Goal: Navigation & Orientation: Go to known website

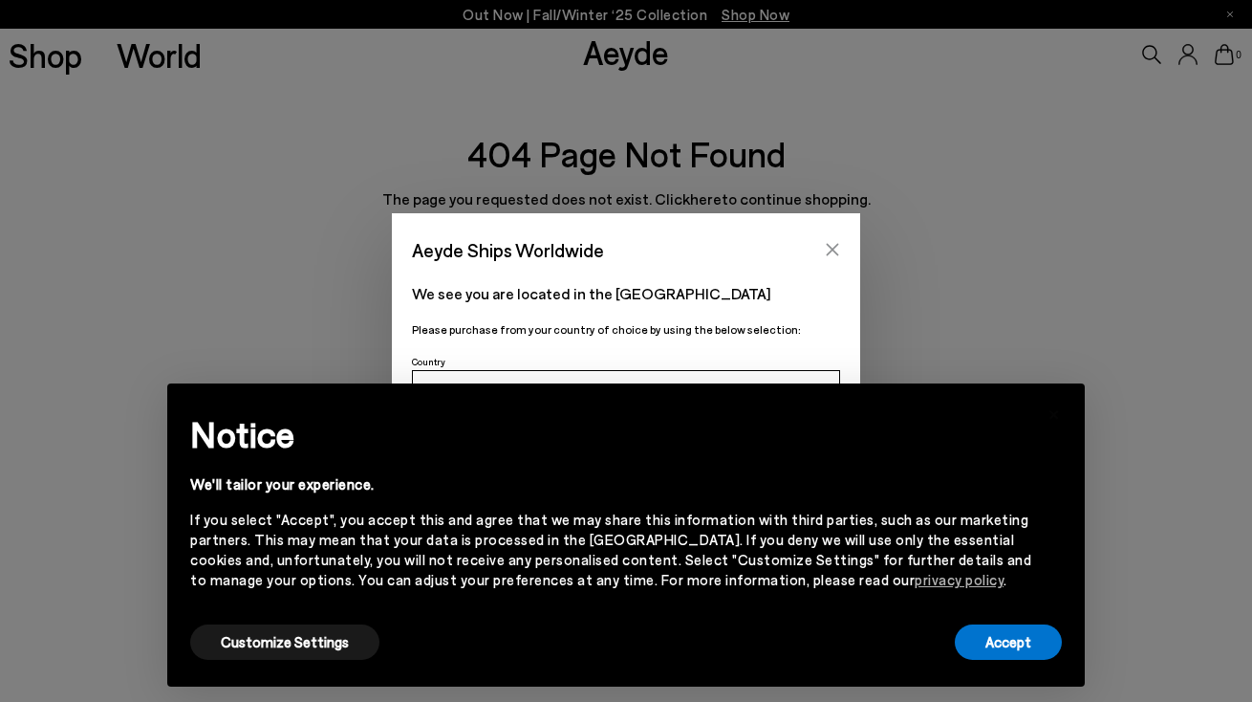
click at [828, 250] on icon "Close" at bounding box center [832, 249] width 15 height 15
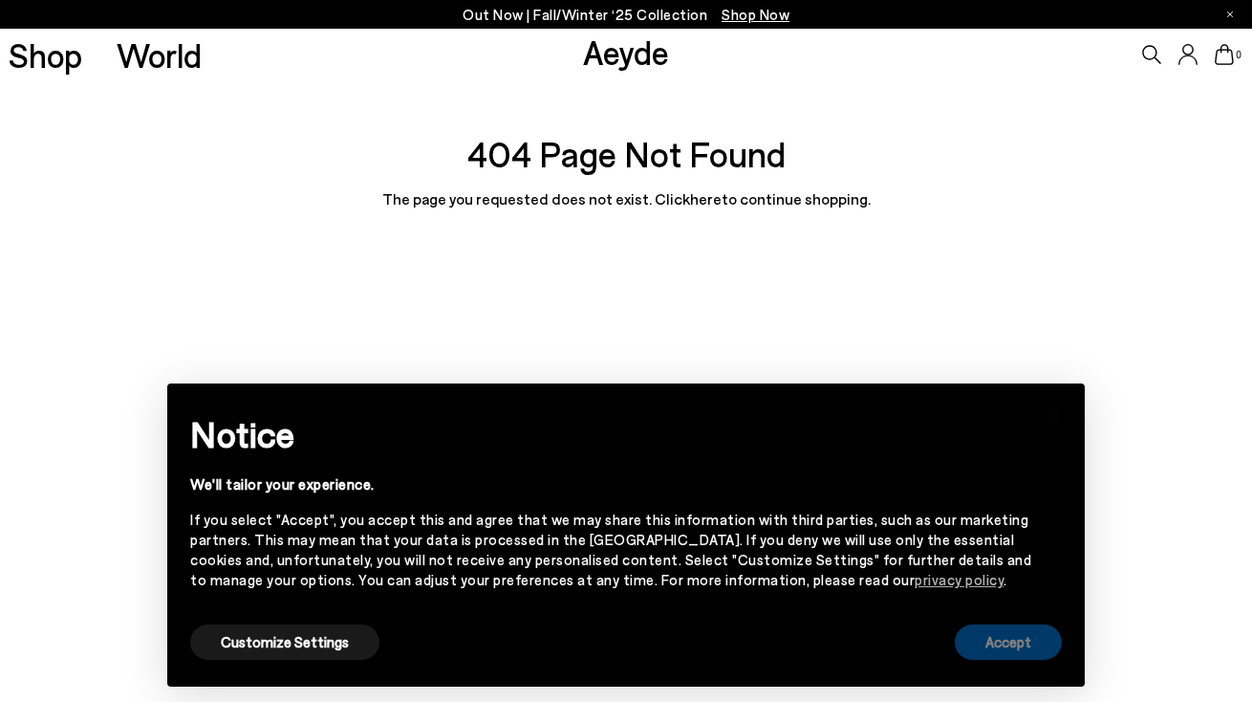
click at [1011, 653] on button "Accept" at bounding box center [1008, 641] width 107 height 35
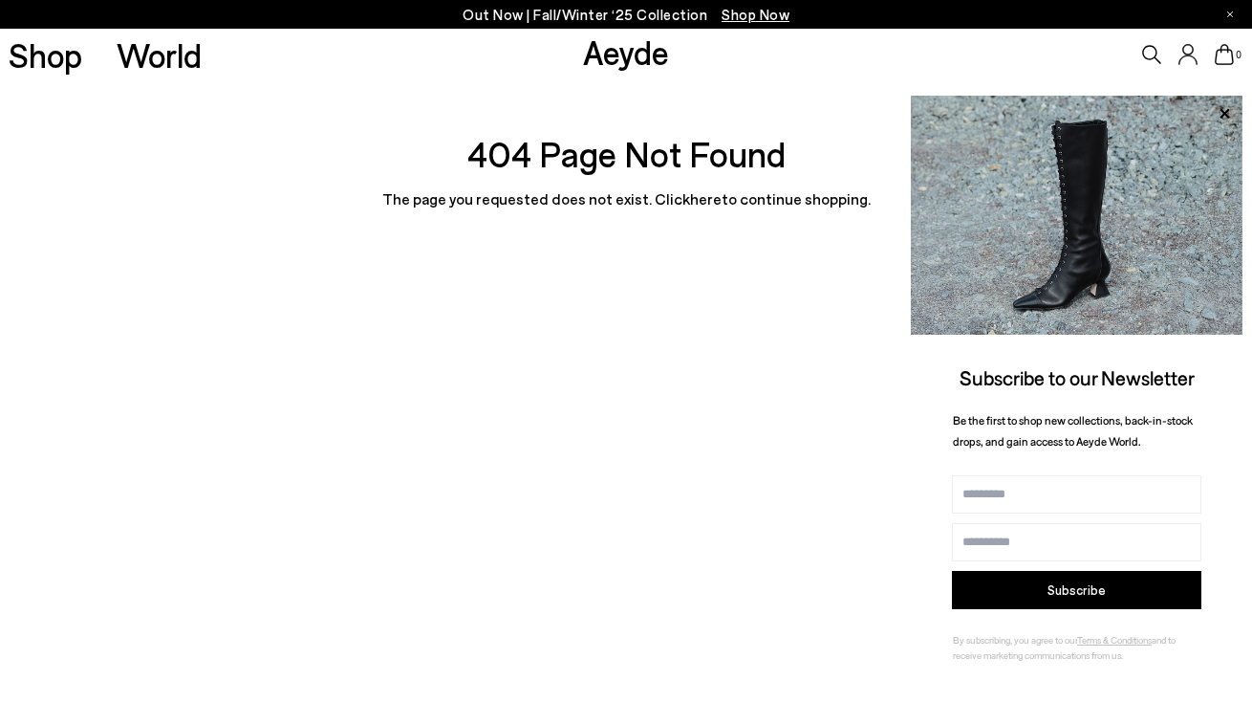
click at [1145, 58] on icon at bounding box center [1151, 54] width 19 height 19
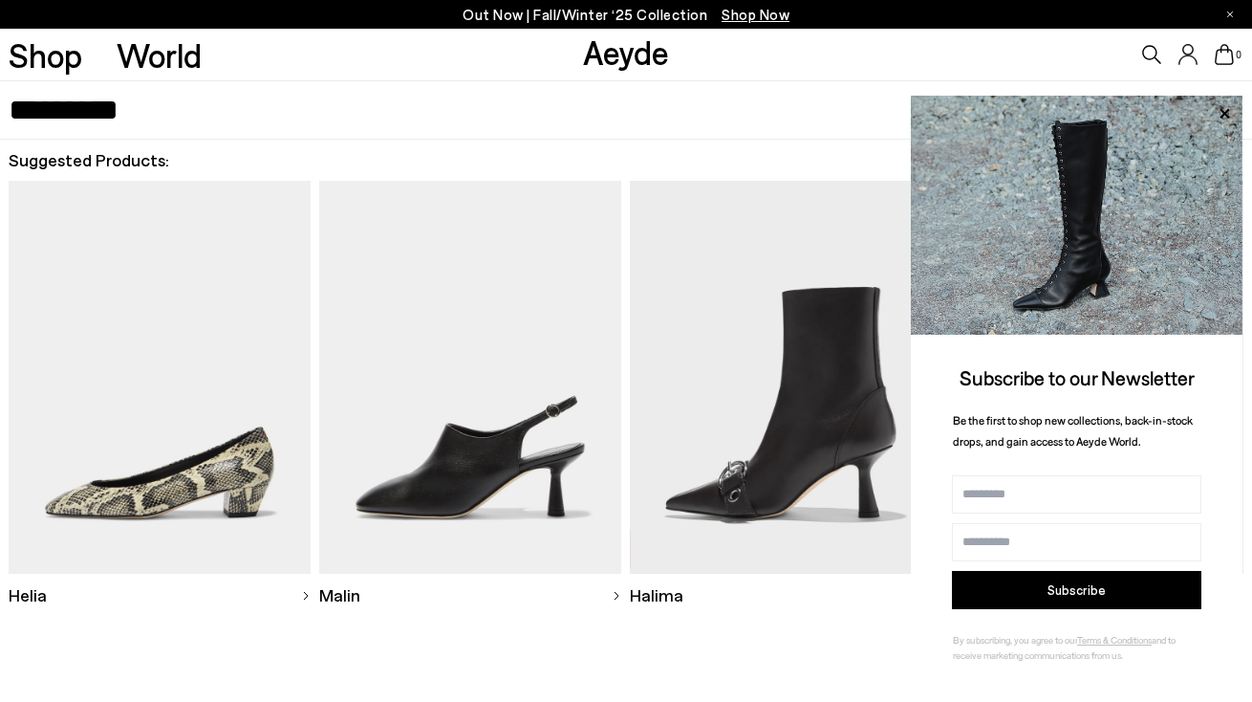
type input "*********"
